Goal: Navigation & Orientation: Find specific page/section

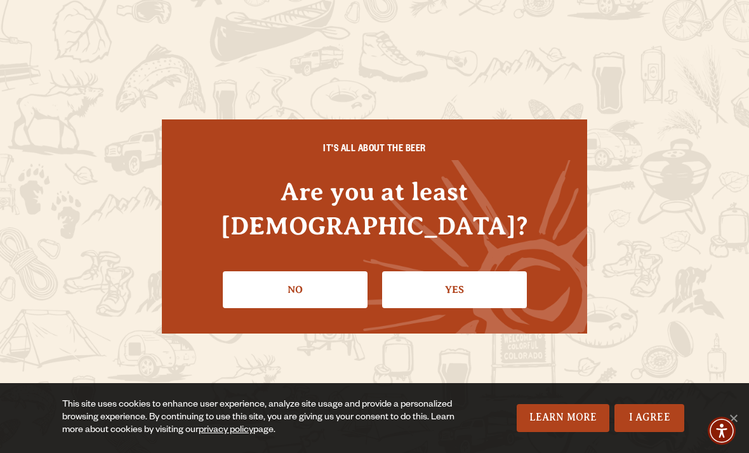
click at [431, 272] on link "Yes" at bounding box center [454, 289] width 145 height 37
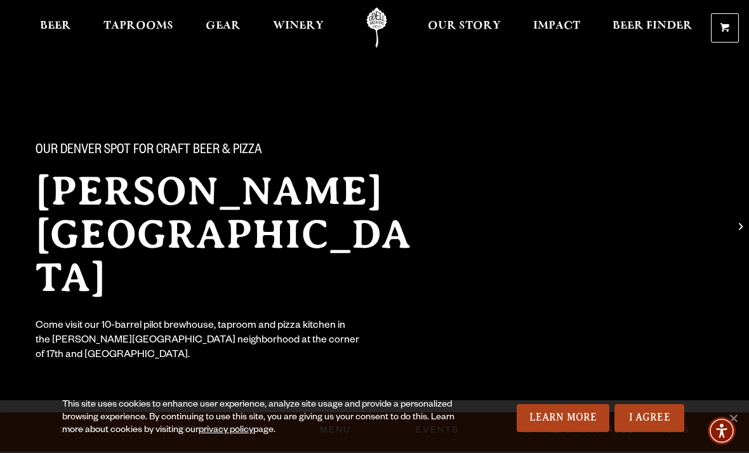
scroll to position [25, 0]
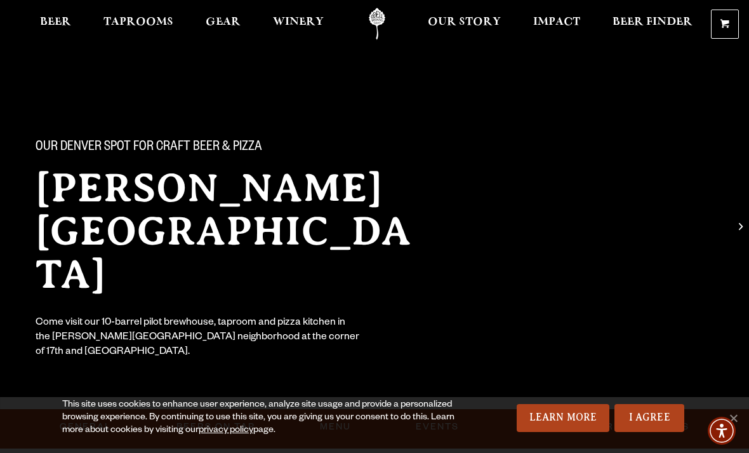
click at [60, 14] on link "Beer" at bounding box center [56, 24] width 48 height 32
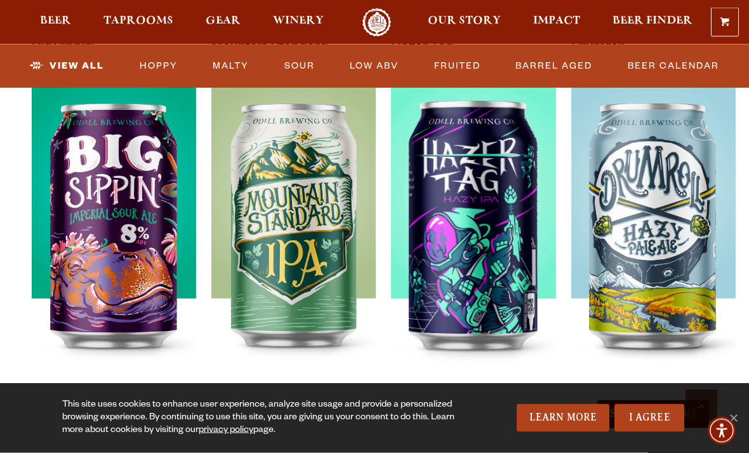
scroll to position [1343, 0]
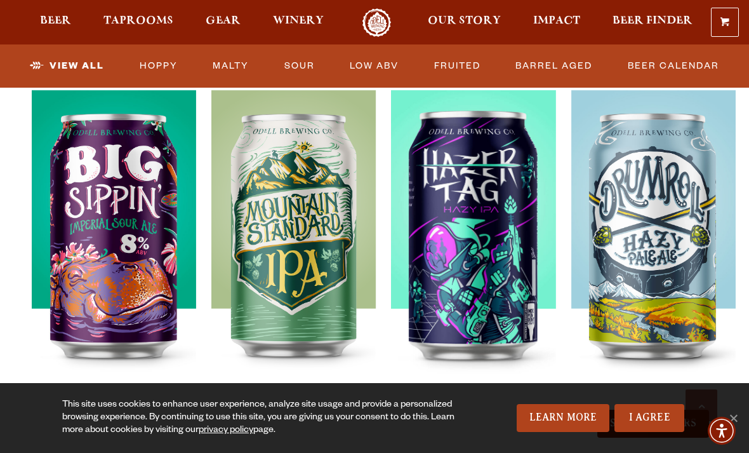
click at [525, 260] on div at bounding box center [473, 249] width 164 height 318
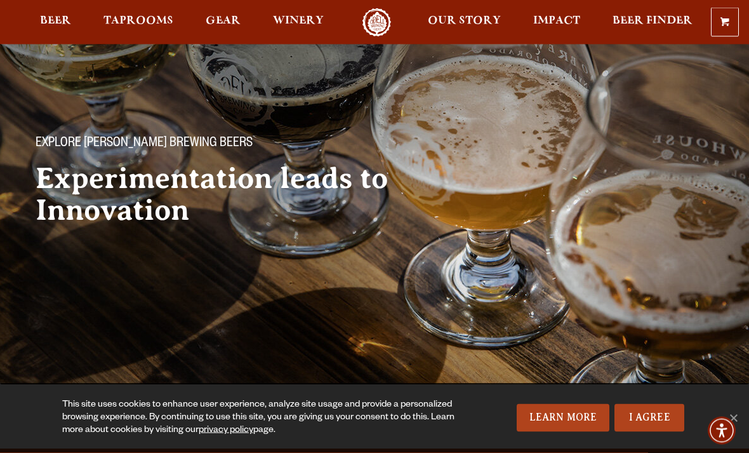
scroll to position [0, 0]
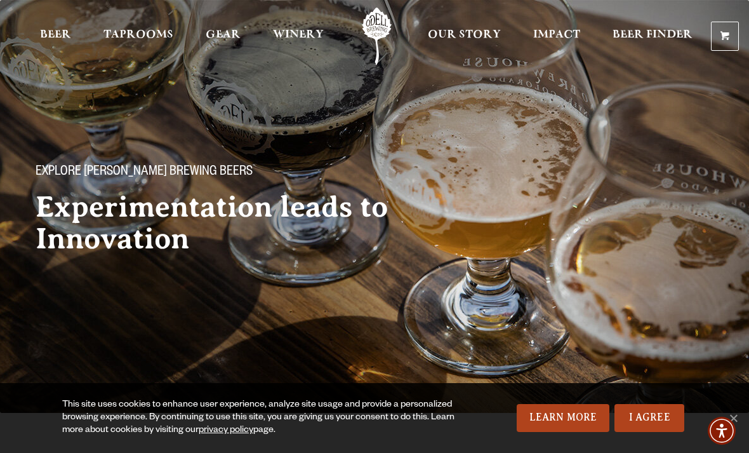
click at [218, 37] on span "Gear" at bounding box center [223, 35] width 35 height 10
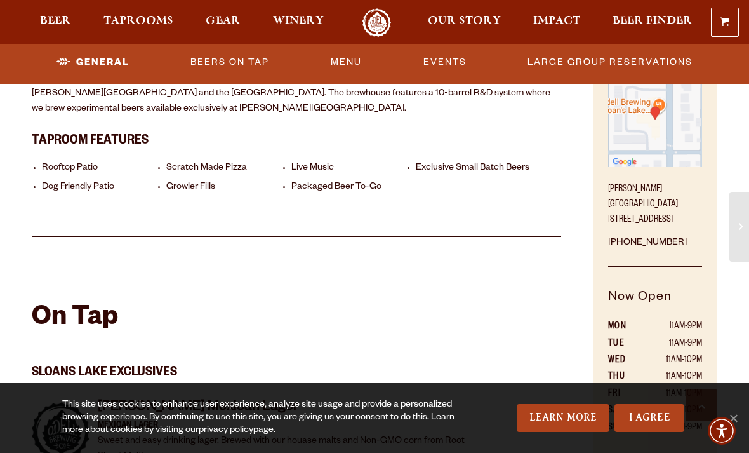
scroll to position [504, 0]
